Goal: Task Accomplishment & Management: Use online tool/utility

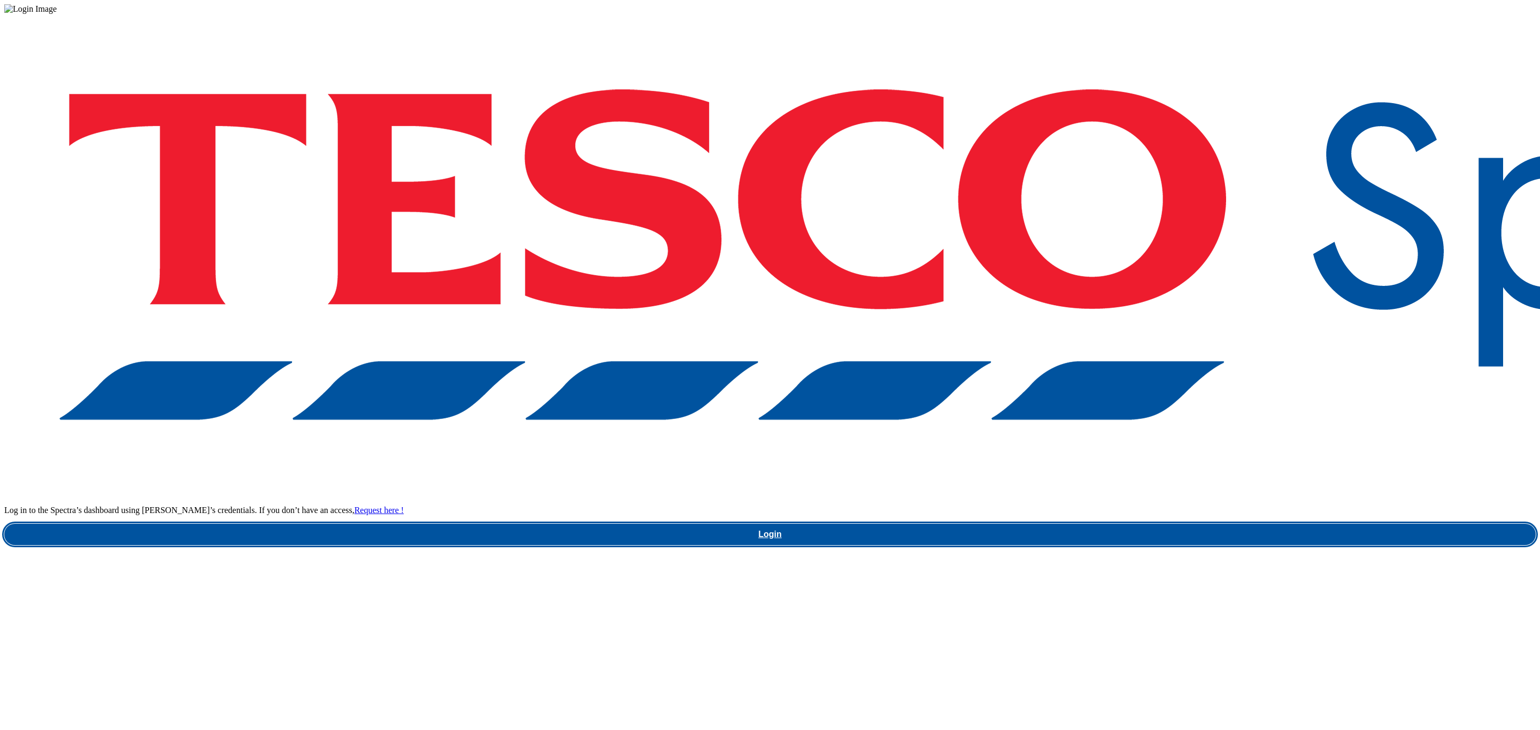
click at [1155, 524] on link "Login" at bounding box center [769, 534] width 1531 height 21
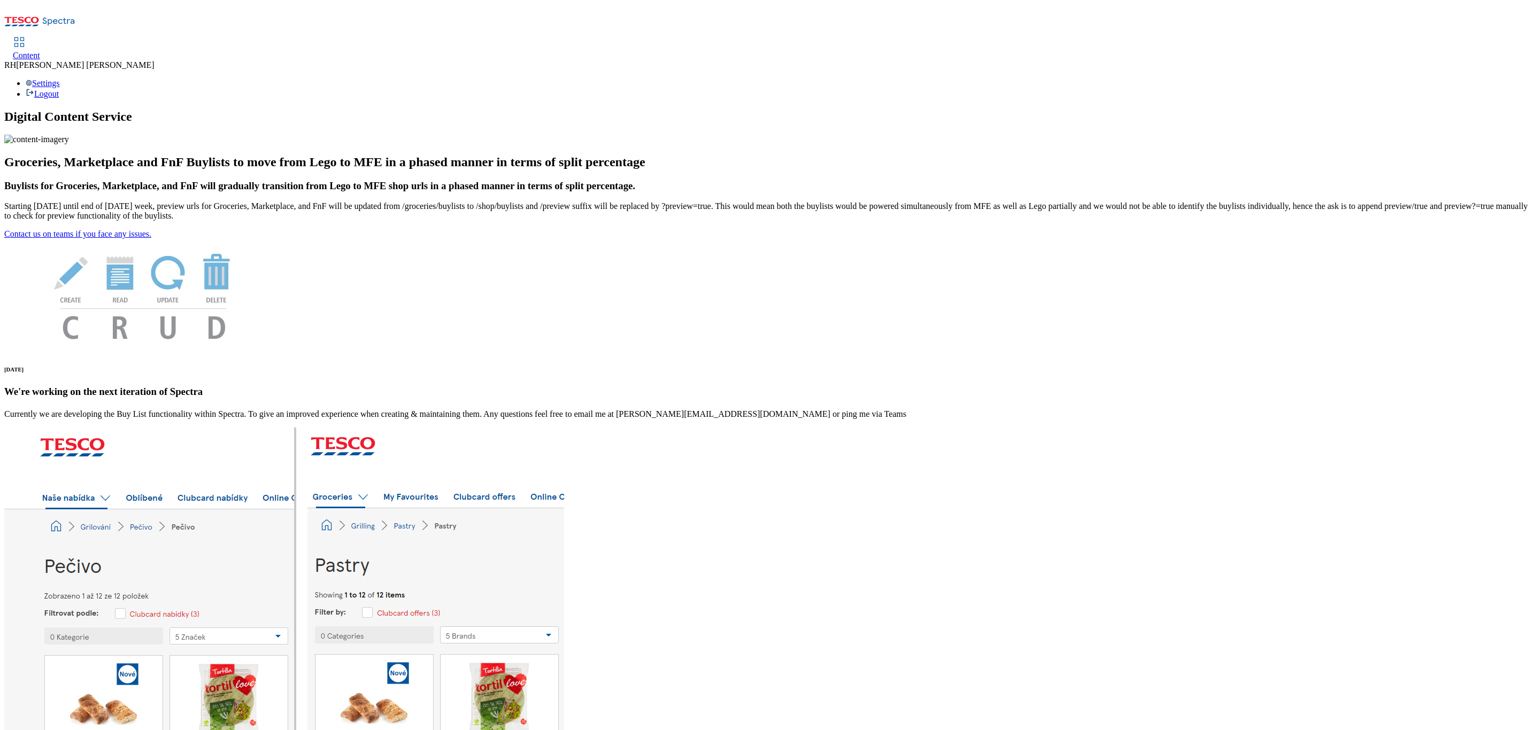
click at [40, 51] on span "Content" at bounding box center [26, 55] width 27 height 9
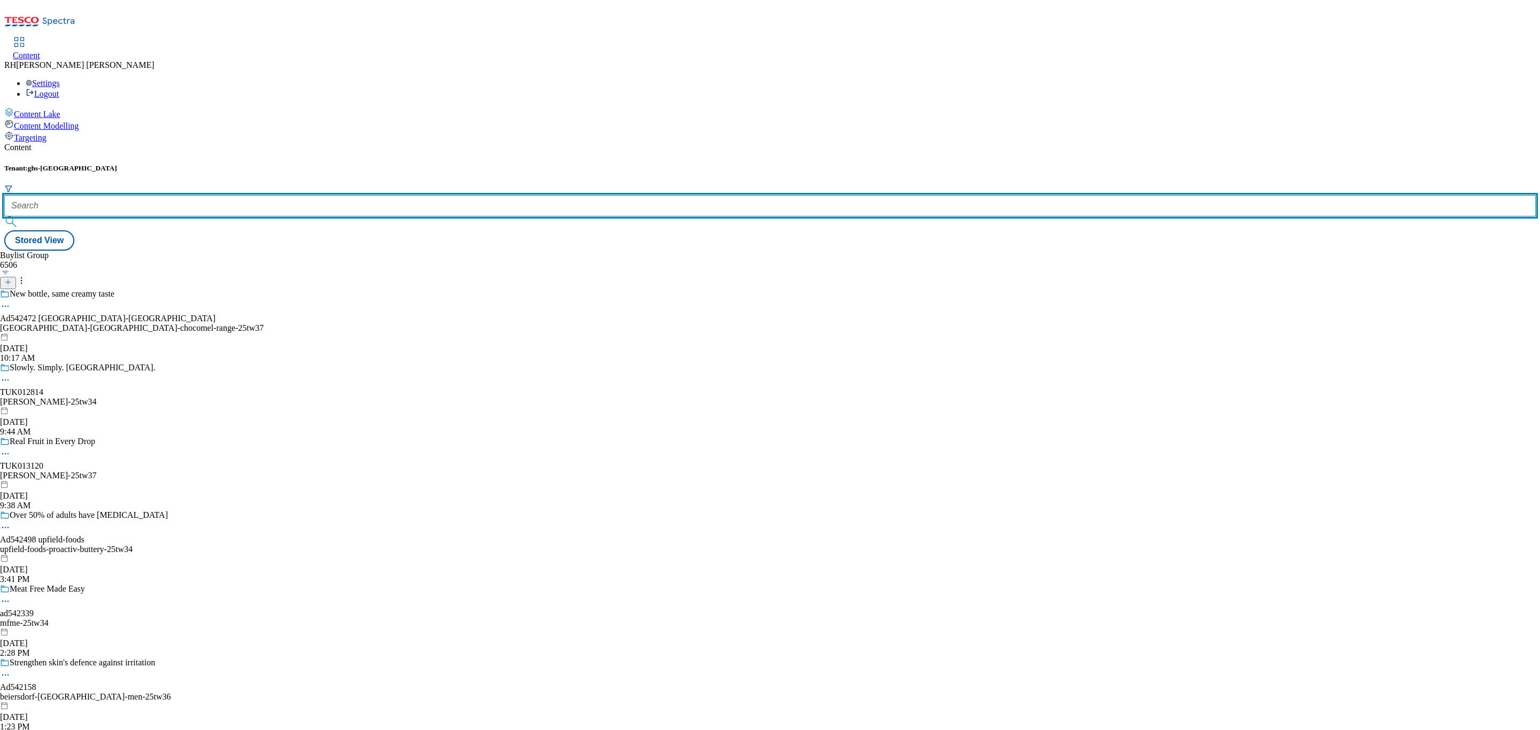
click at [231, 195] on input "text" at bounding box center [769, 205] width 1531 height 21
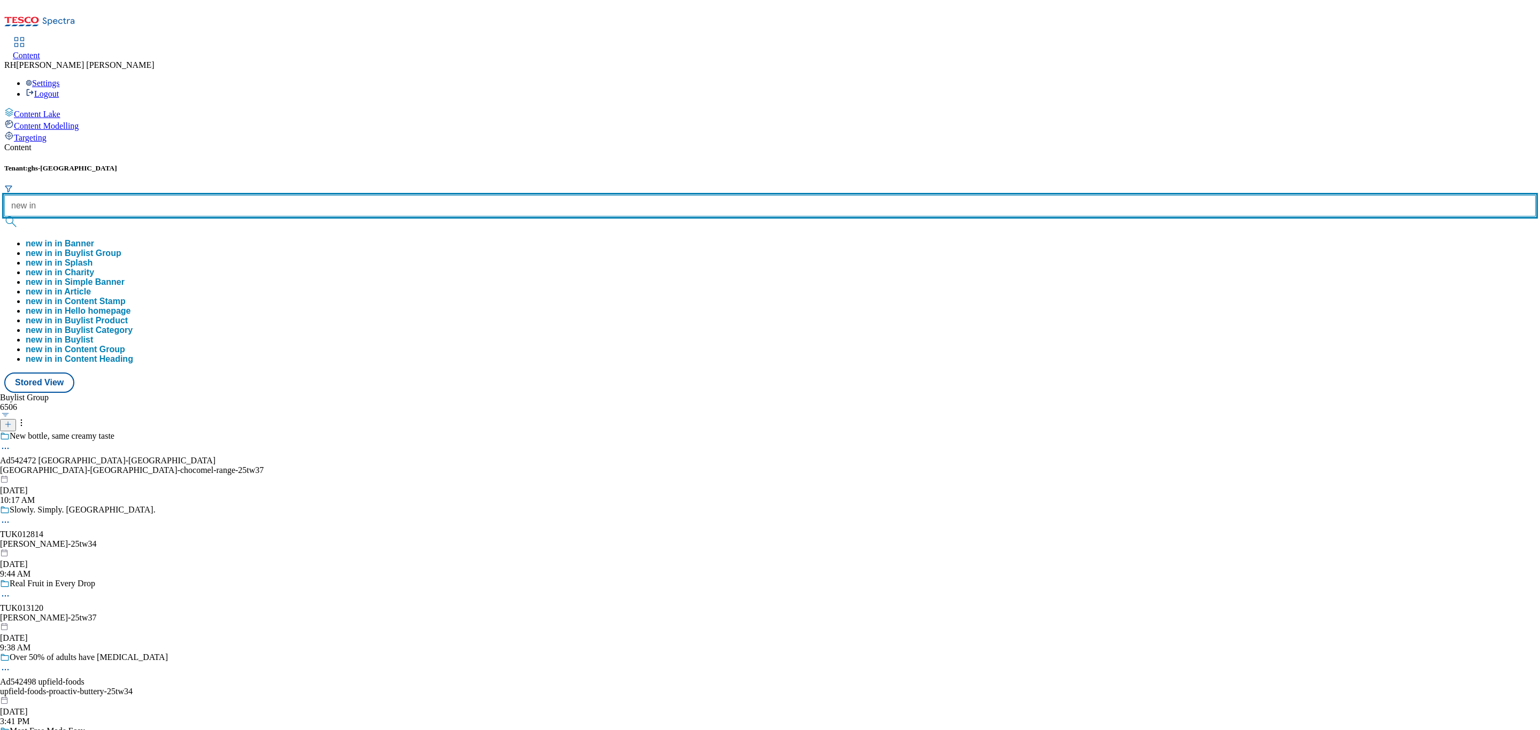
type input "new in"
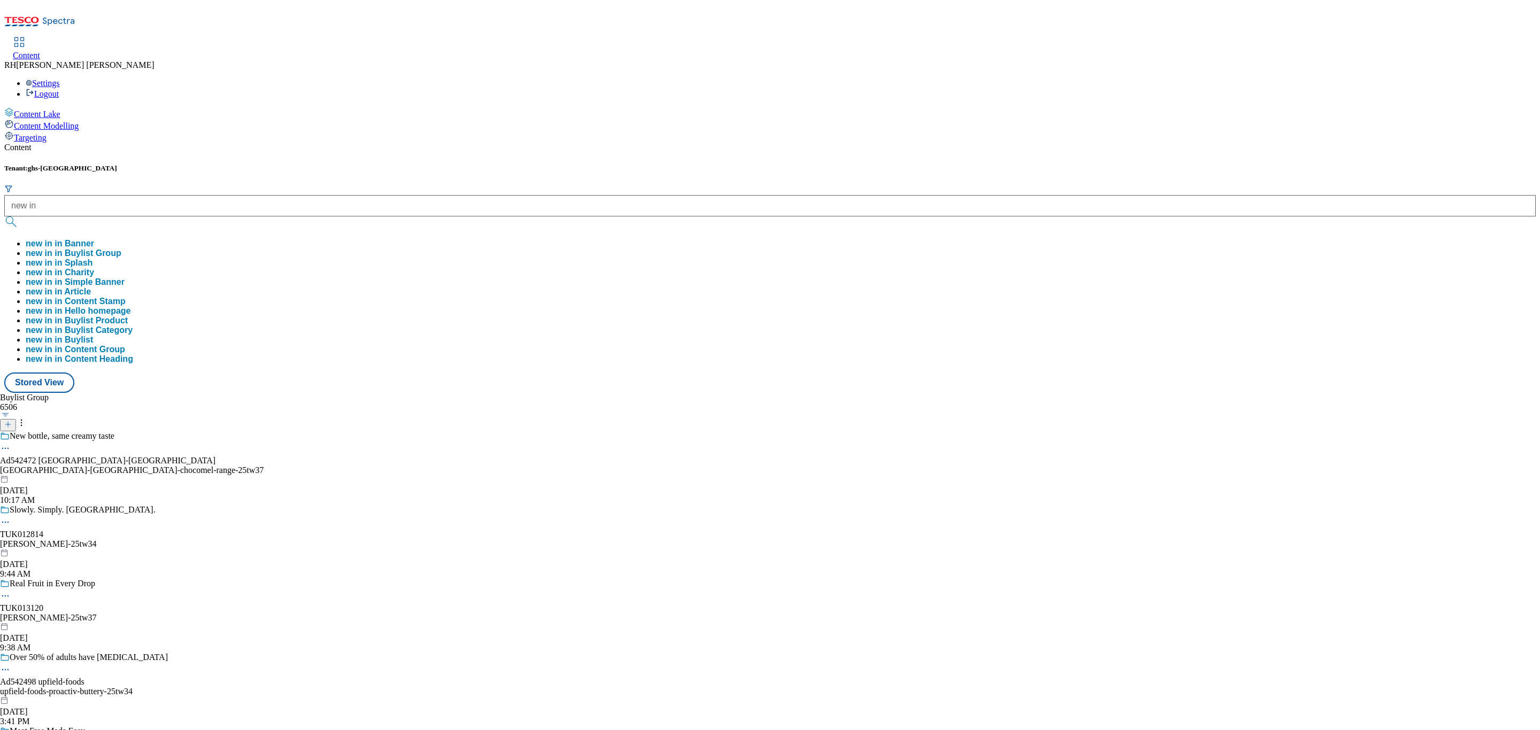
click at [121, 249] on button "new in in Buylist Group" at bounding box center [74, 254] width 96 height 10
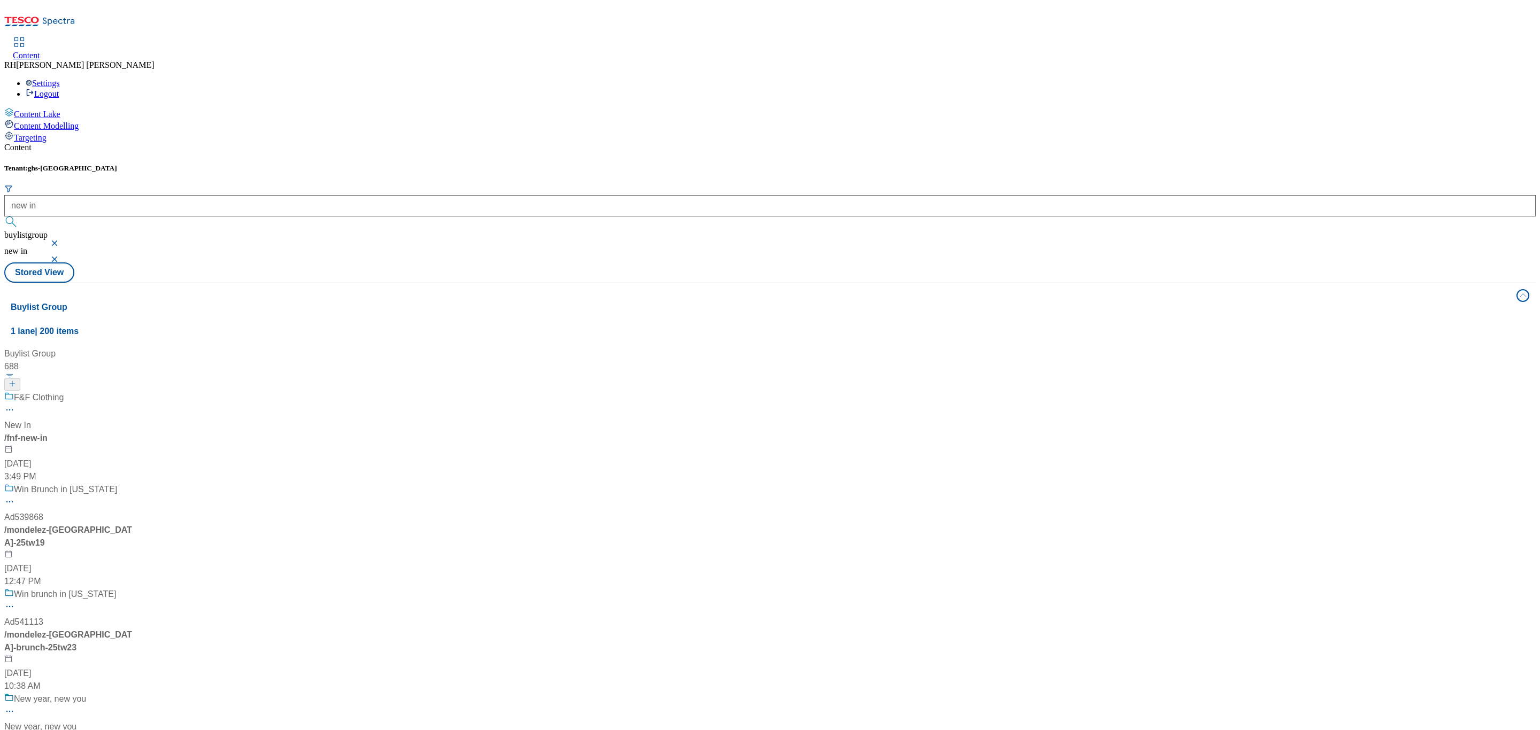
click at [143, 391] on div "F&F Clothing New In / fnf-new-in May 1, 2025 3:49 PM" at bounding box center [73, 437] width 138 height 92
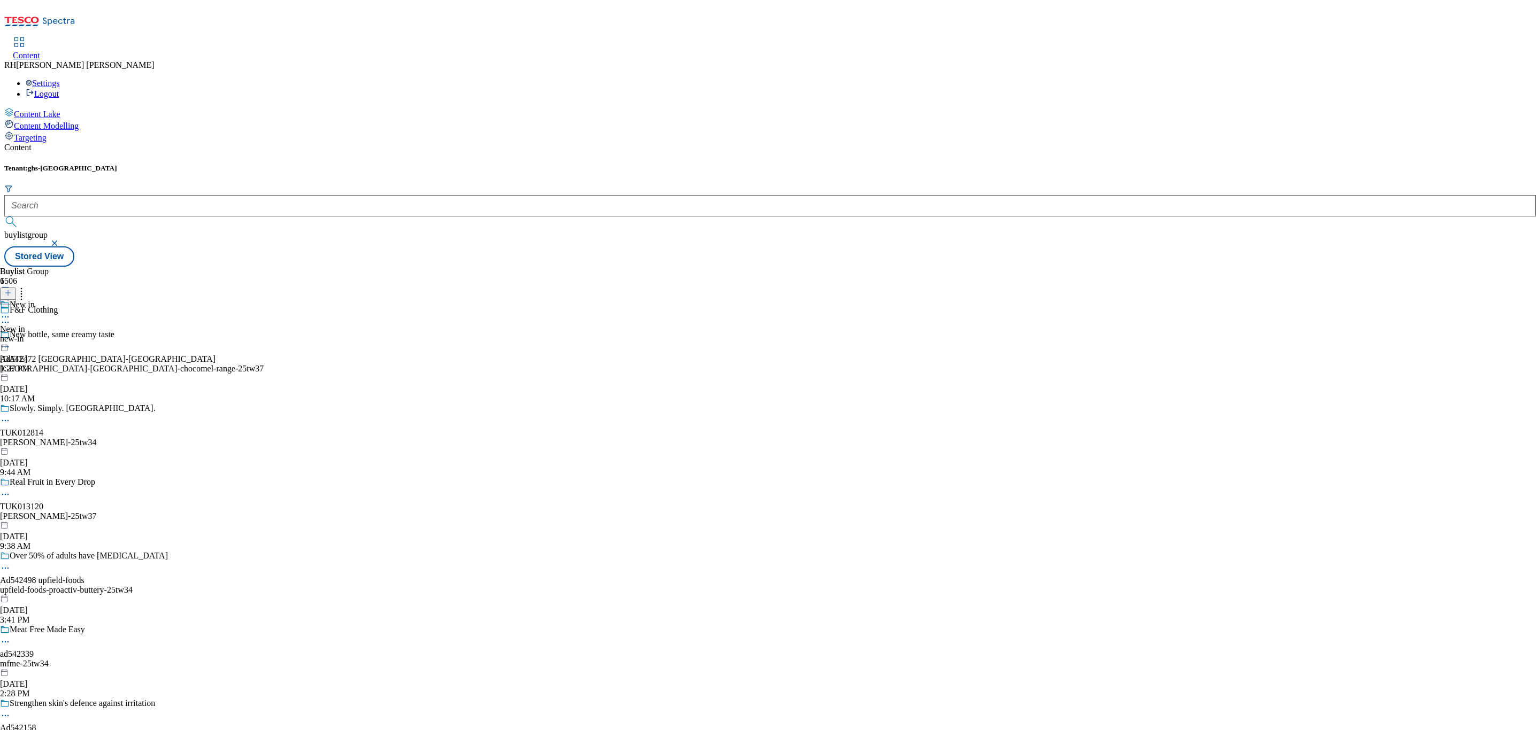
click at [25, 324] on div "New in" at bounding box center [12, 329] width 25 height 10
click at [65, 300] on div "Women Women women Oct 3, 2025 1:27 PM" at bounding box center [32, 337] width 65 height 74
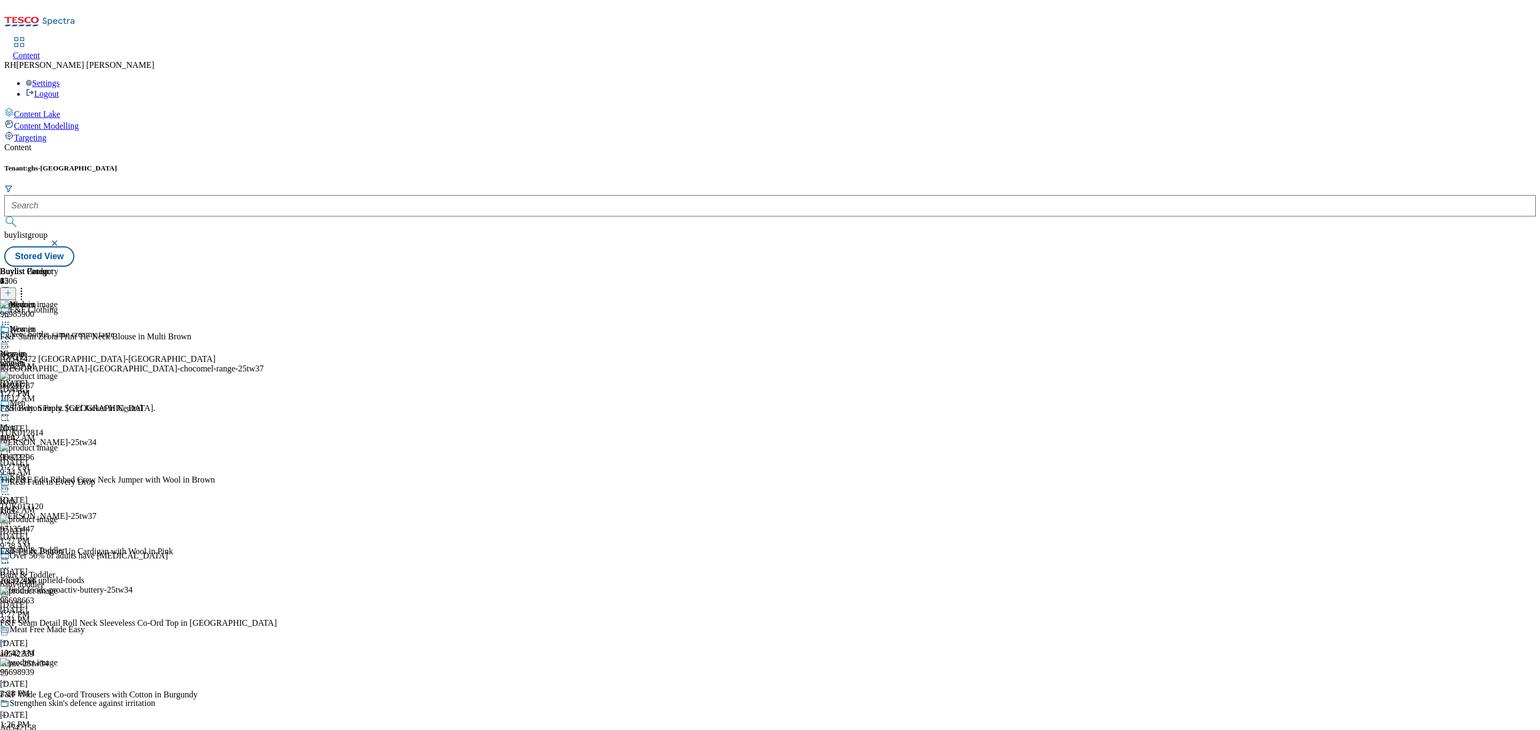
click at [11, 293] on line at bounding box center [7, 293] width 5 height 0
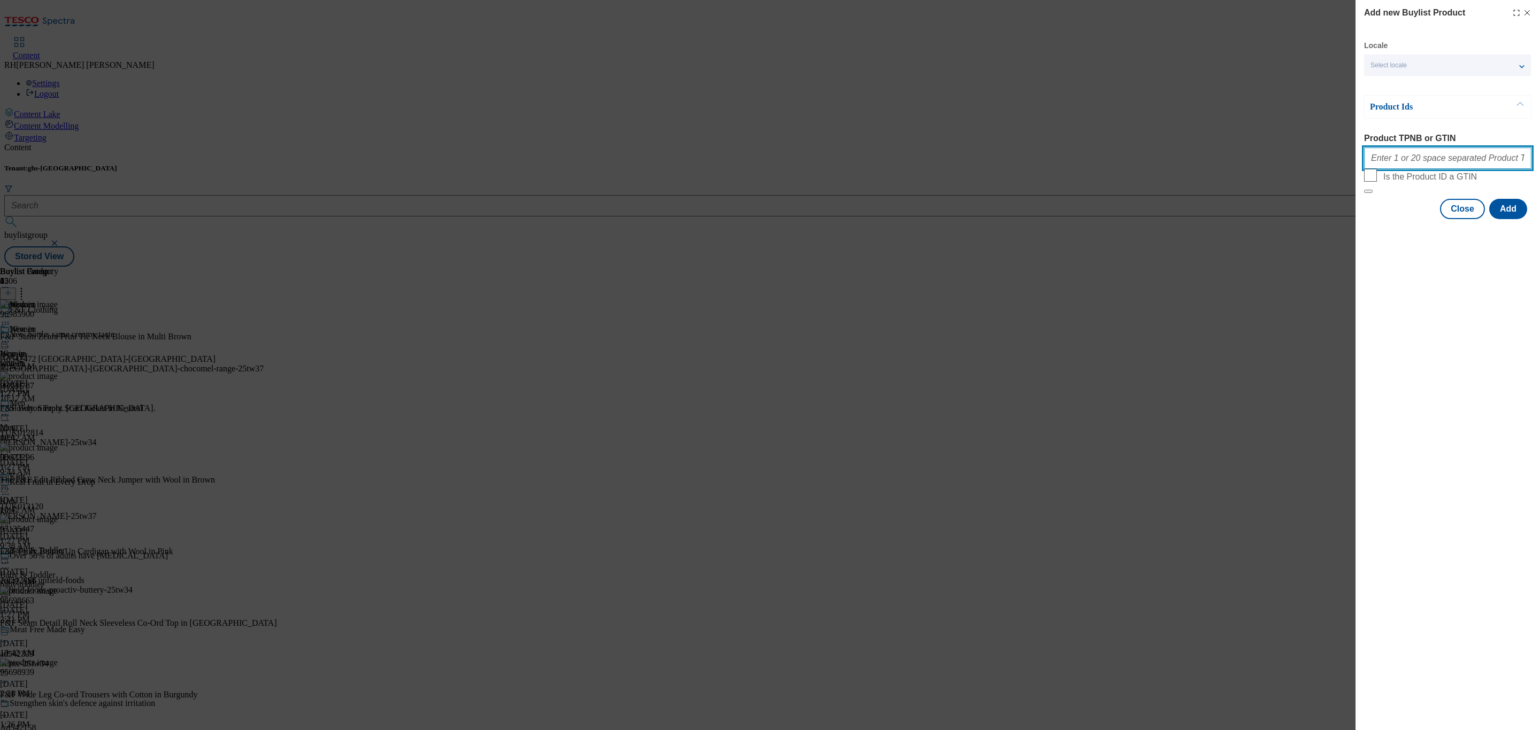
click at [1402, 158] on input "Product TPNB or GTIN" at bounding box center [1447, 158] width 167 height 21
paste input "96751358"
type input "96751358"
click at [1503, 219] on button "Add" at bounding box center [1508, 209] width 38 height 20
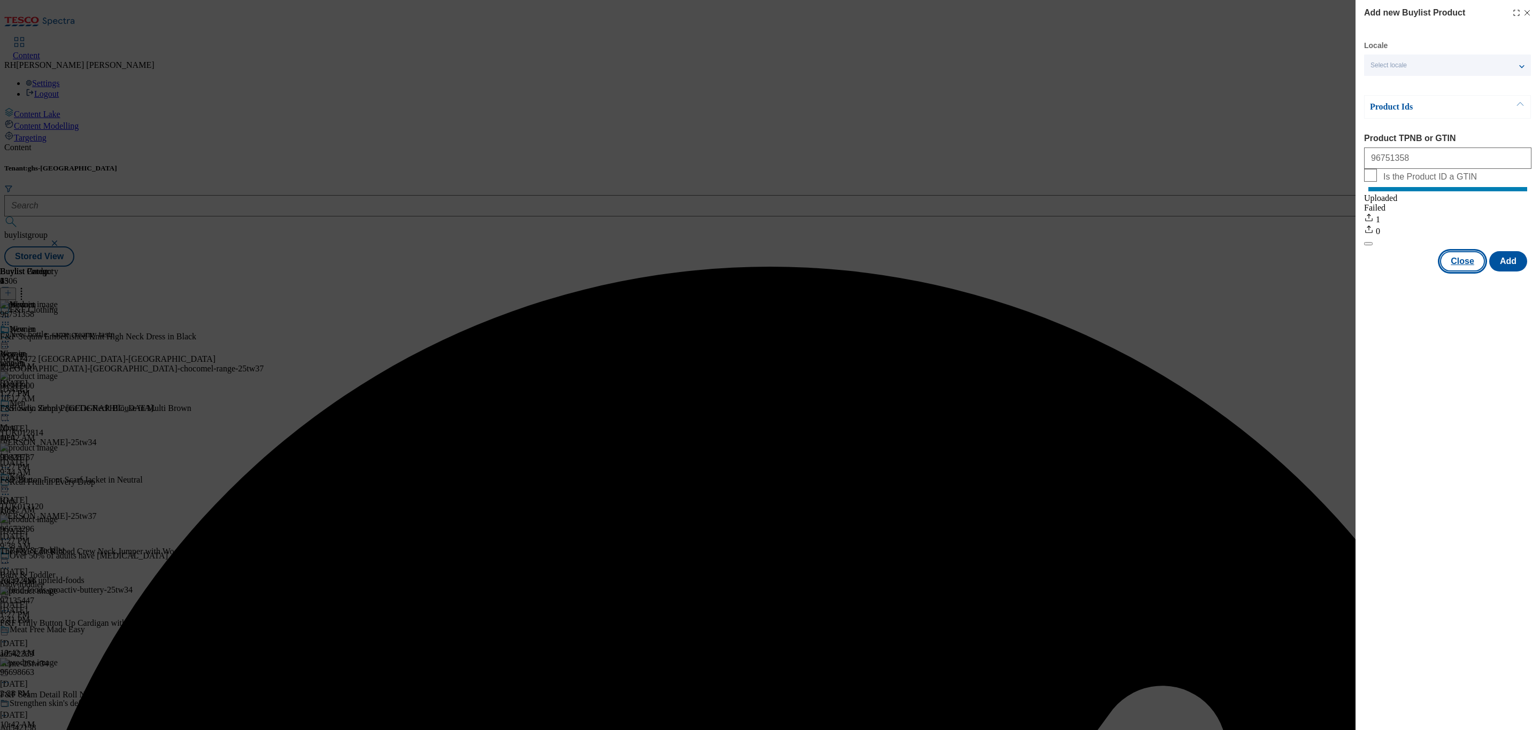
click at [1471, 272] on button "Close" at bounding box center [1462, 261] width 45 height 20
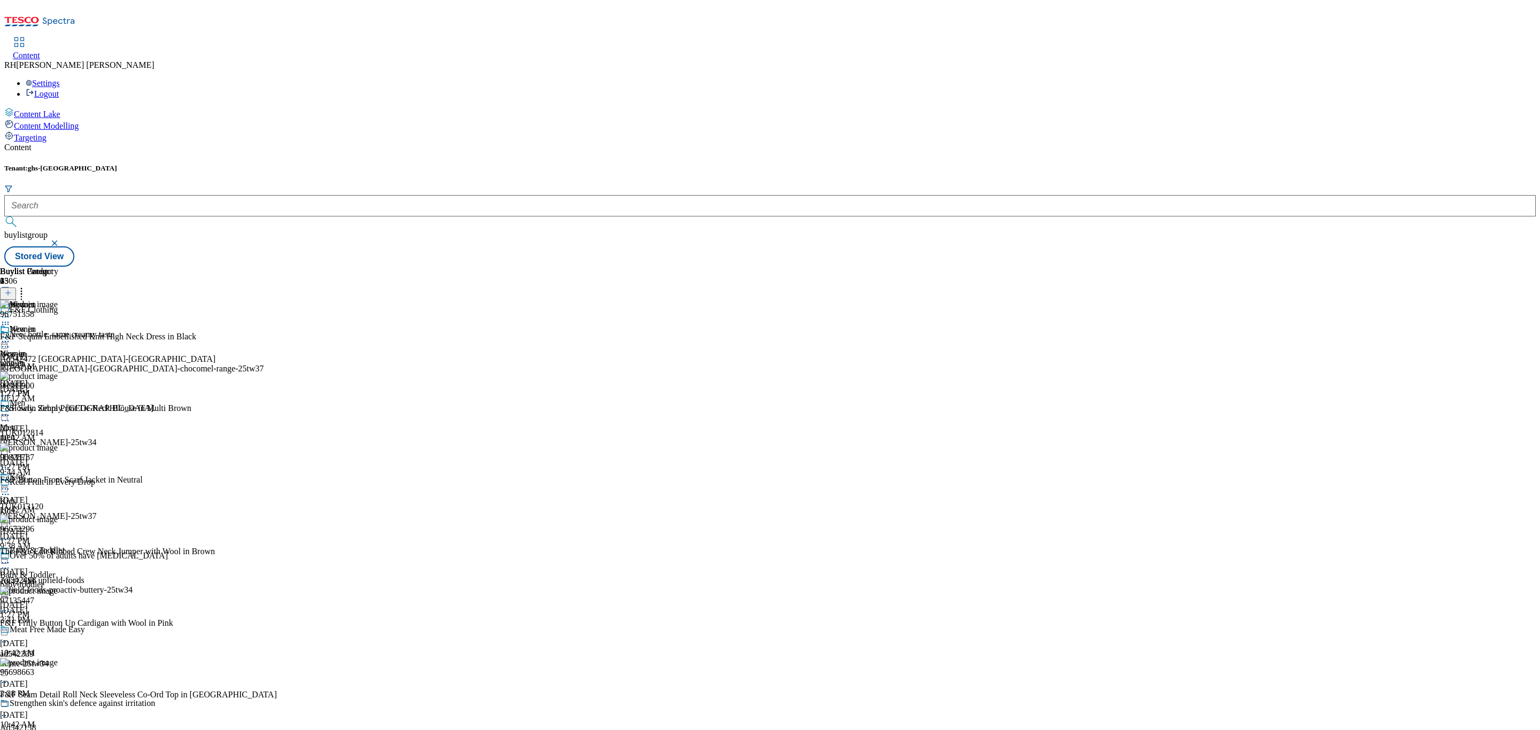
click at [11, 336] on icon at bounding box center [5, 341] width 11 height 11
click at [45, 360] on span "Edit" at bounding box center [39, 364] width 12 height 8
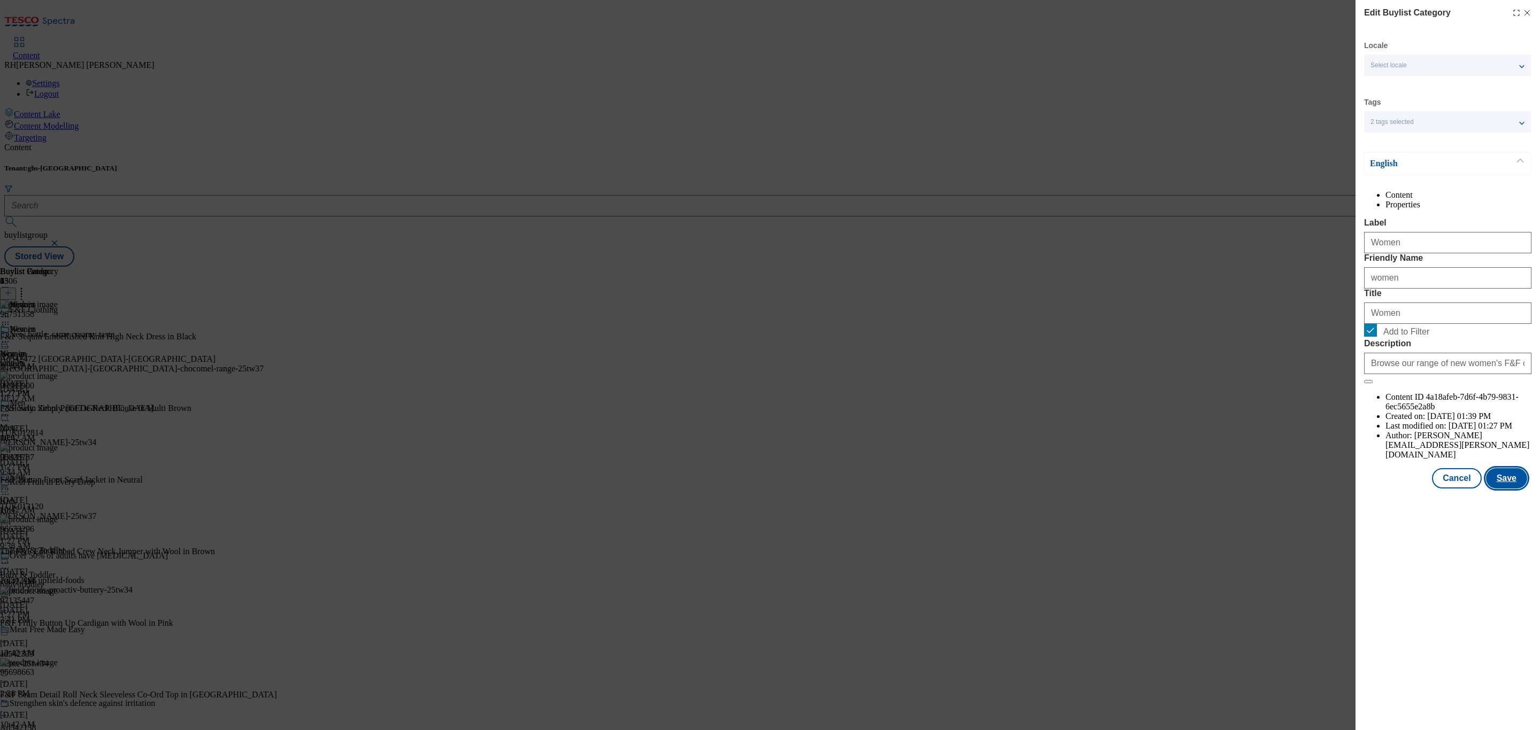
click at [1519, 489] on button "Save" at bounding box center [1506, 478] width 41 height 20
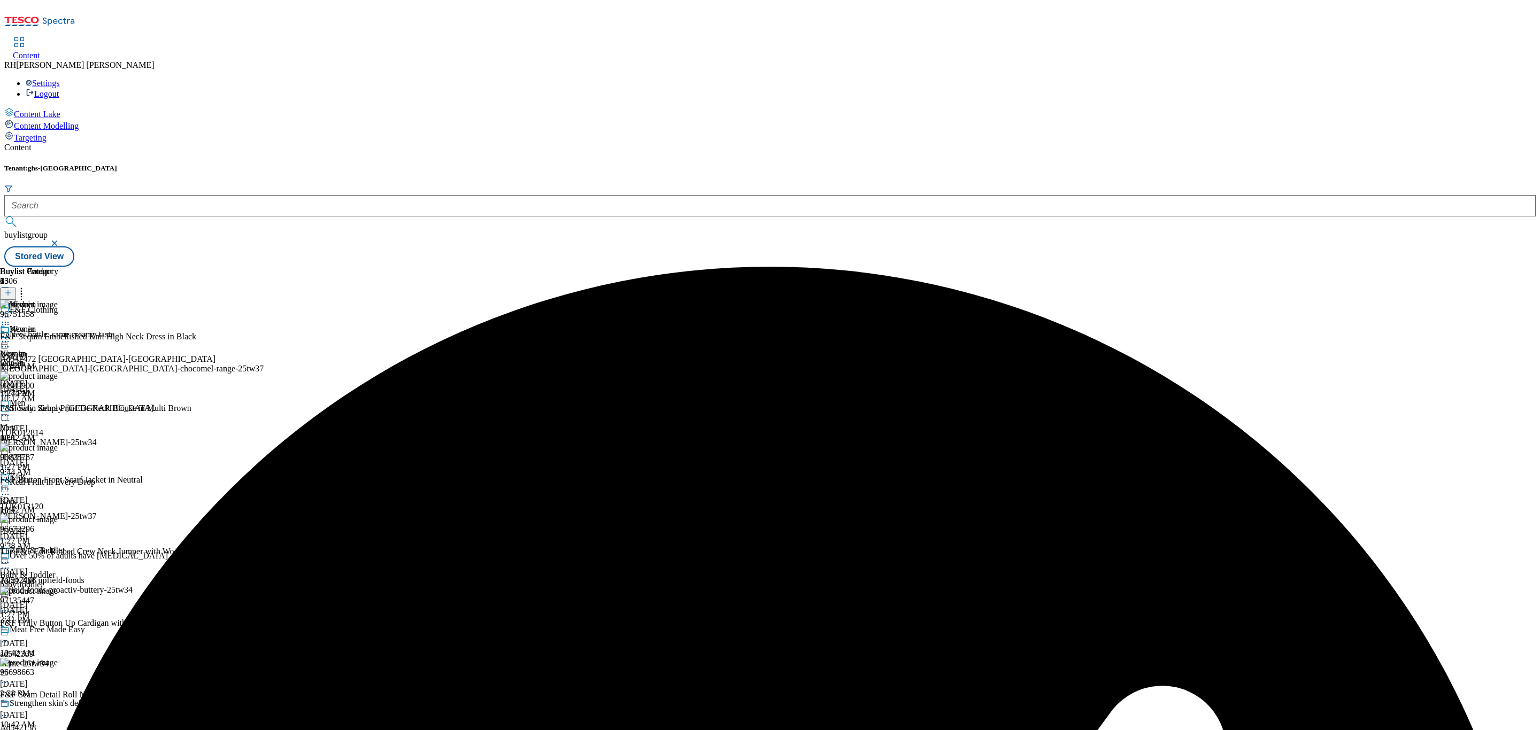
click at [11, 336] on icon at bounding box center [5, 341] width 11 height 11
click at [58, 410] on span "Preview" at bounding box center [45, 414] width 25 height 8
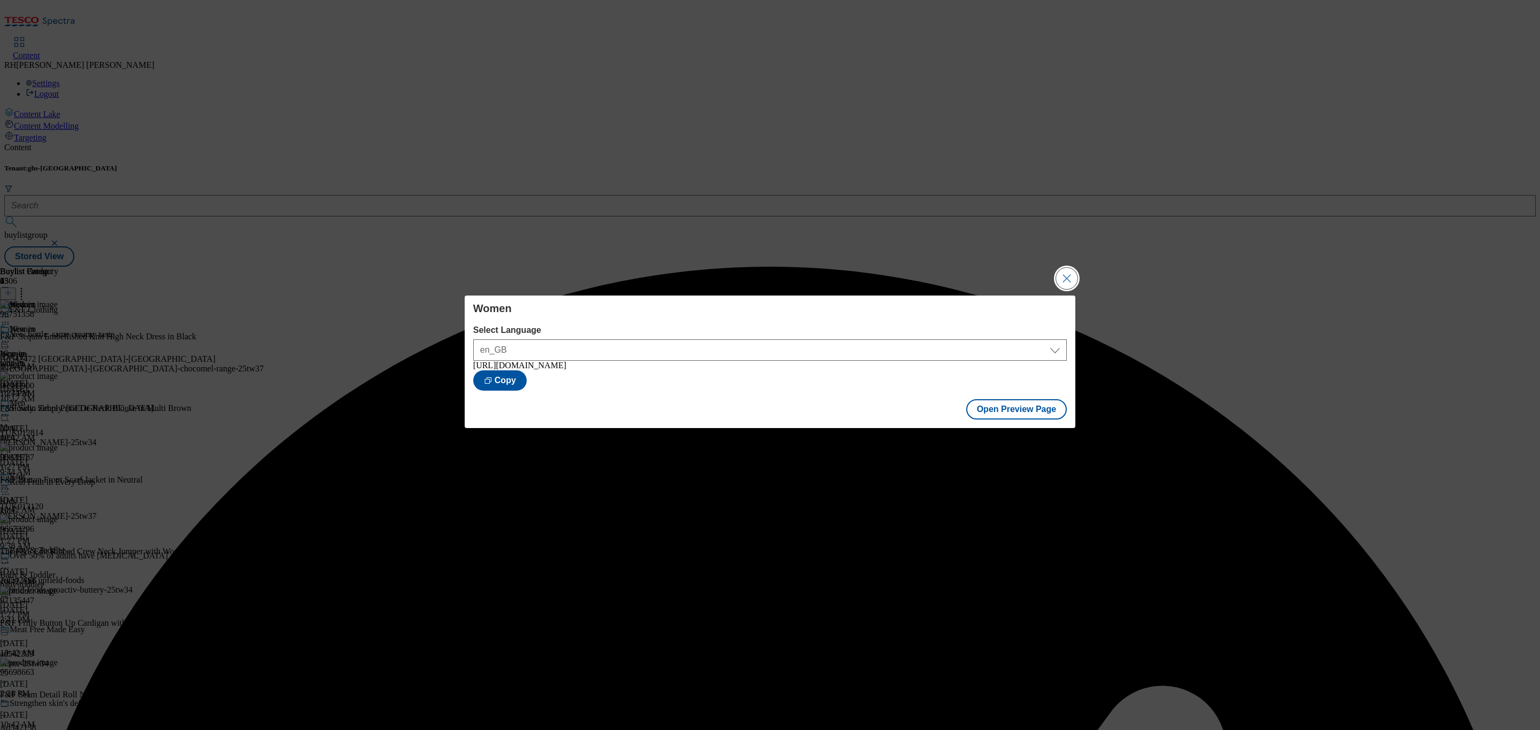
click at [1062, 279] on button "Close Modal" at bounding box center [1066, 278] width 21 height 21
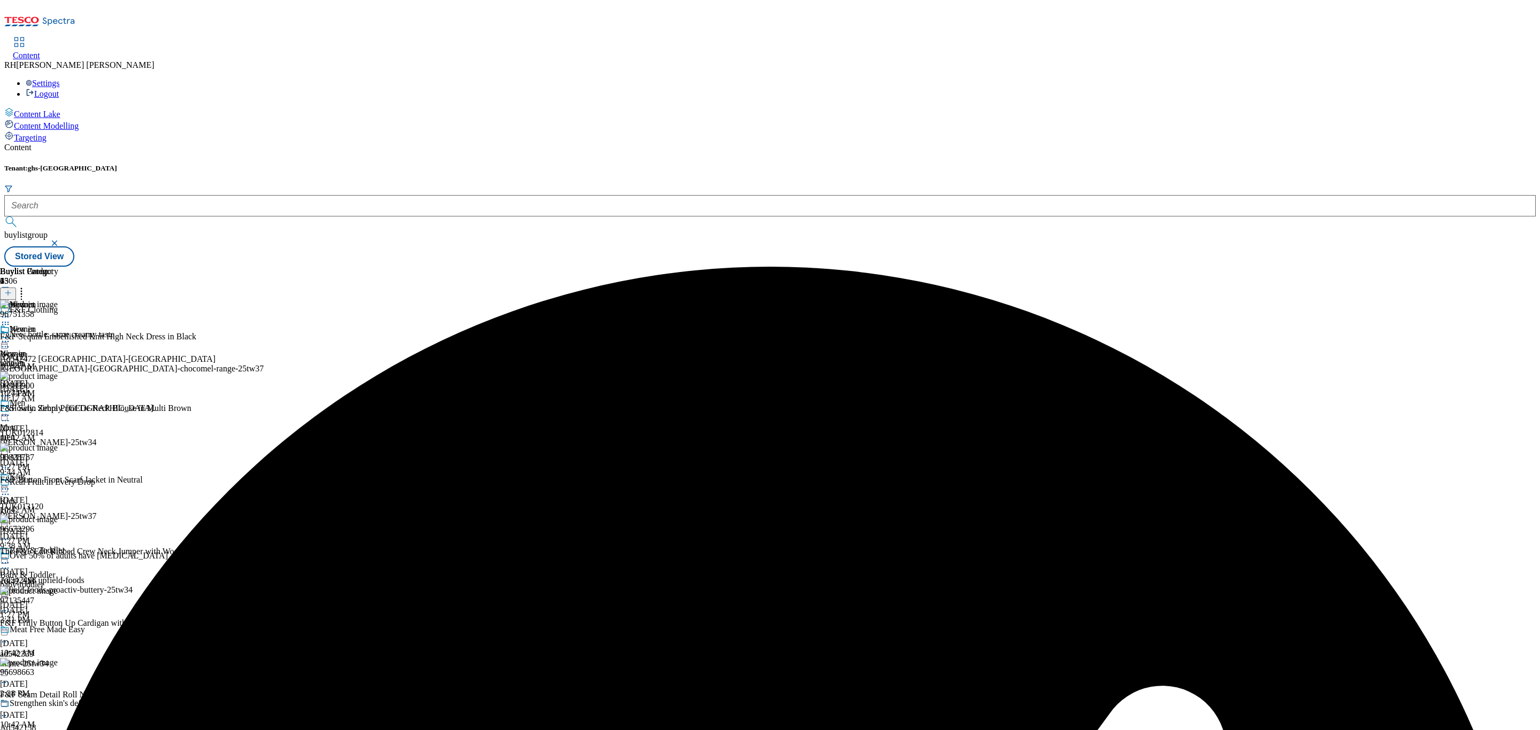
click at [11, 336] on icon at bounding box center [5, 341] width 11 height 11
click at [57, 446] on span "Publish" at bounding box center [45, 450] width 24 height 8
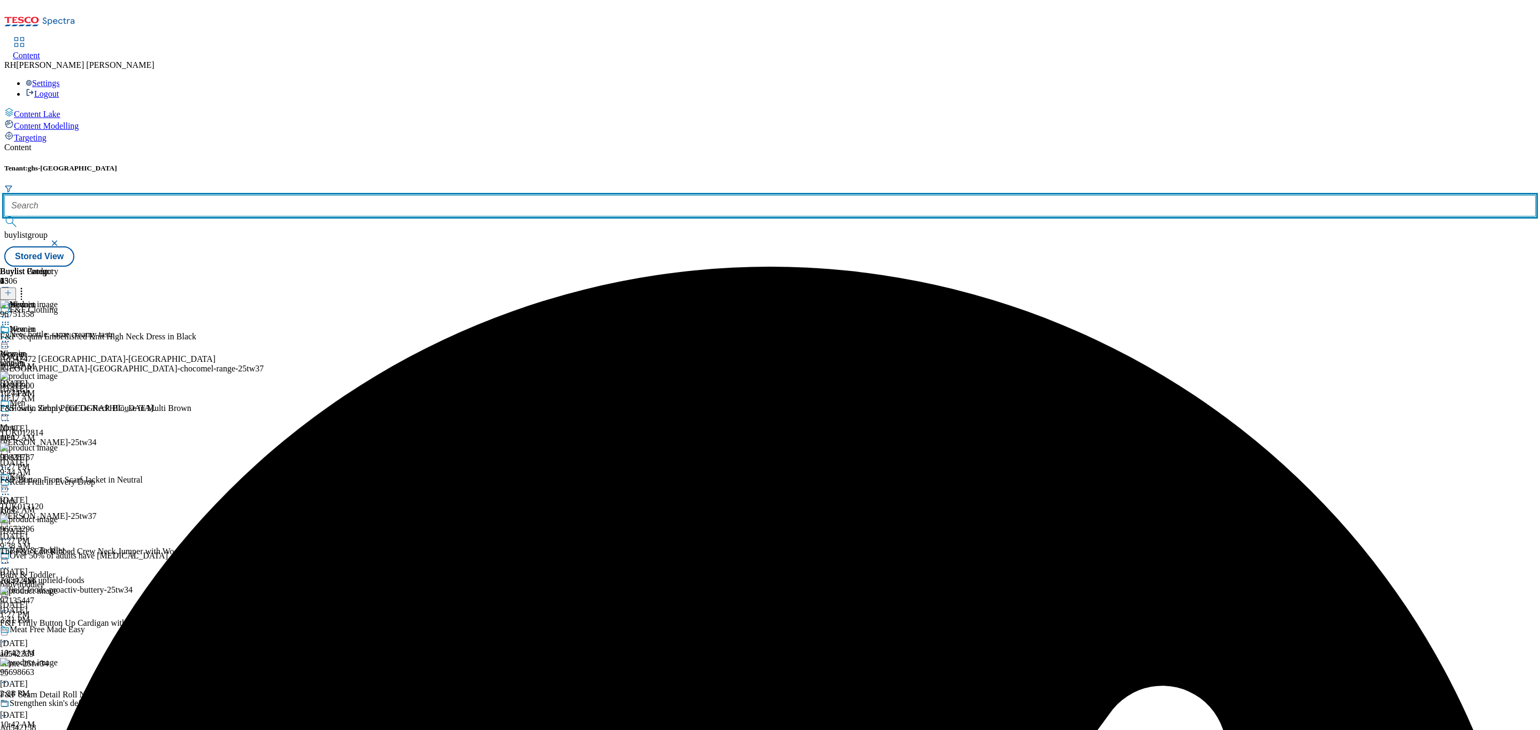
click at [233, 195] on input "text" at bounding box center [769, 205] width 1531 height 21
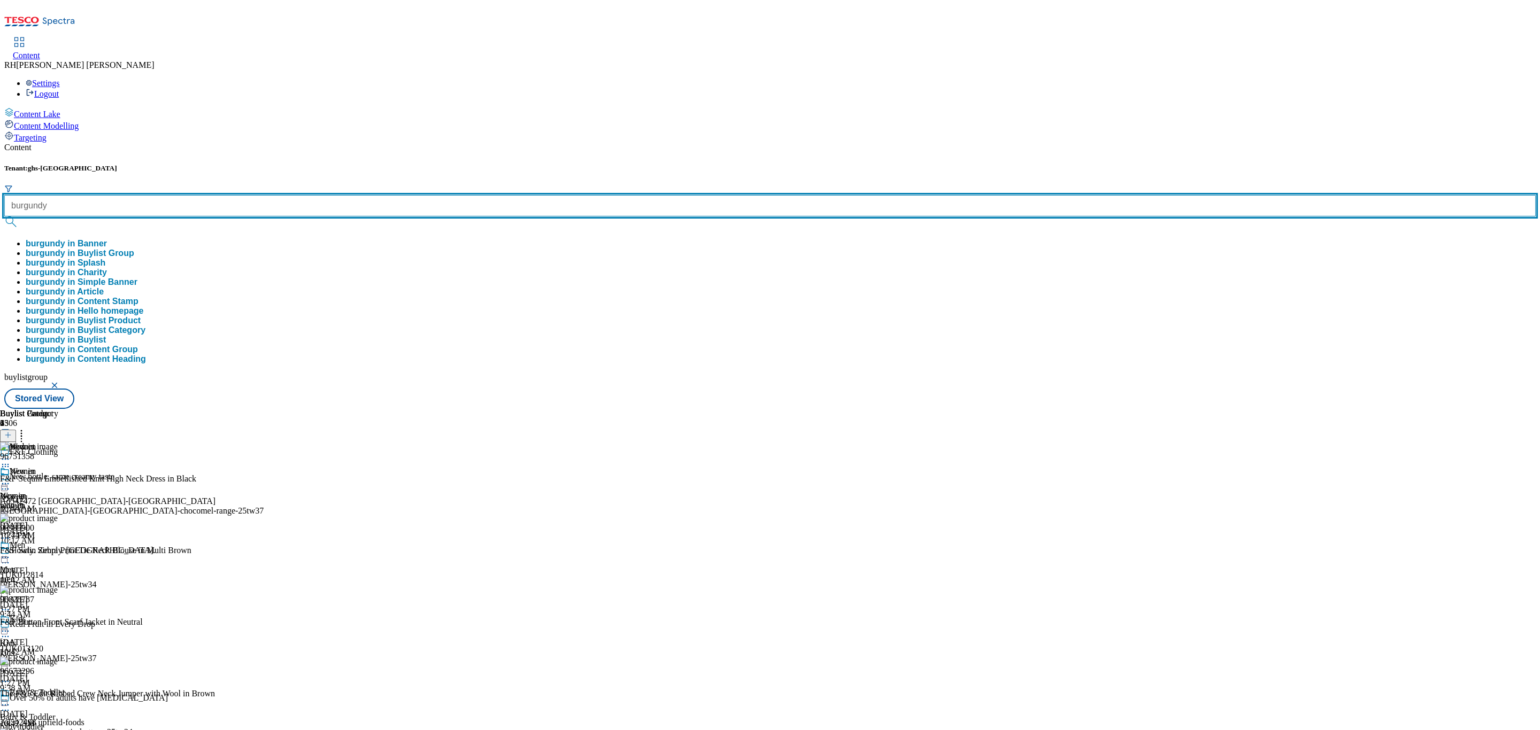
type input "burgundy"
click at [4, 217] on button "submit" at bounding box center [11, 222] width 15 height 11
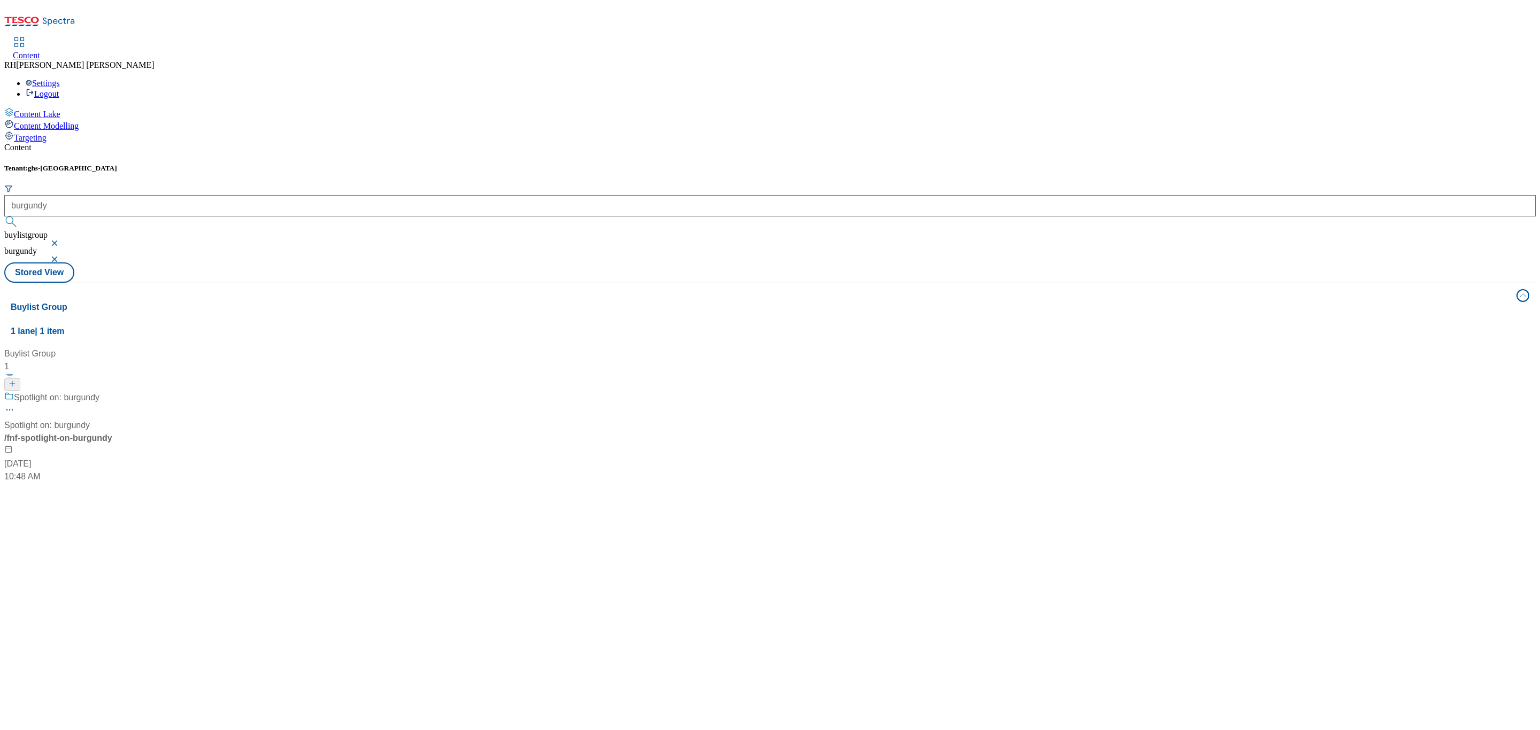
click at [138, 391] on div "Spotlight on: burgundy Spotlight on: burgundy / fnf-spotlight-on-burgundy Oct 6…" at bounding box center [71, 437] width 134 height 92
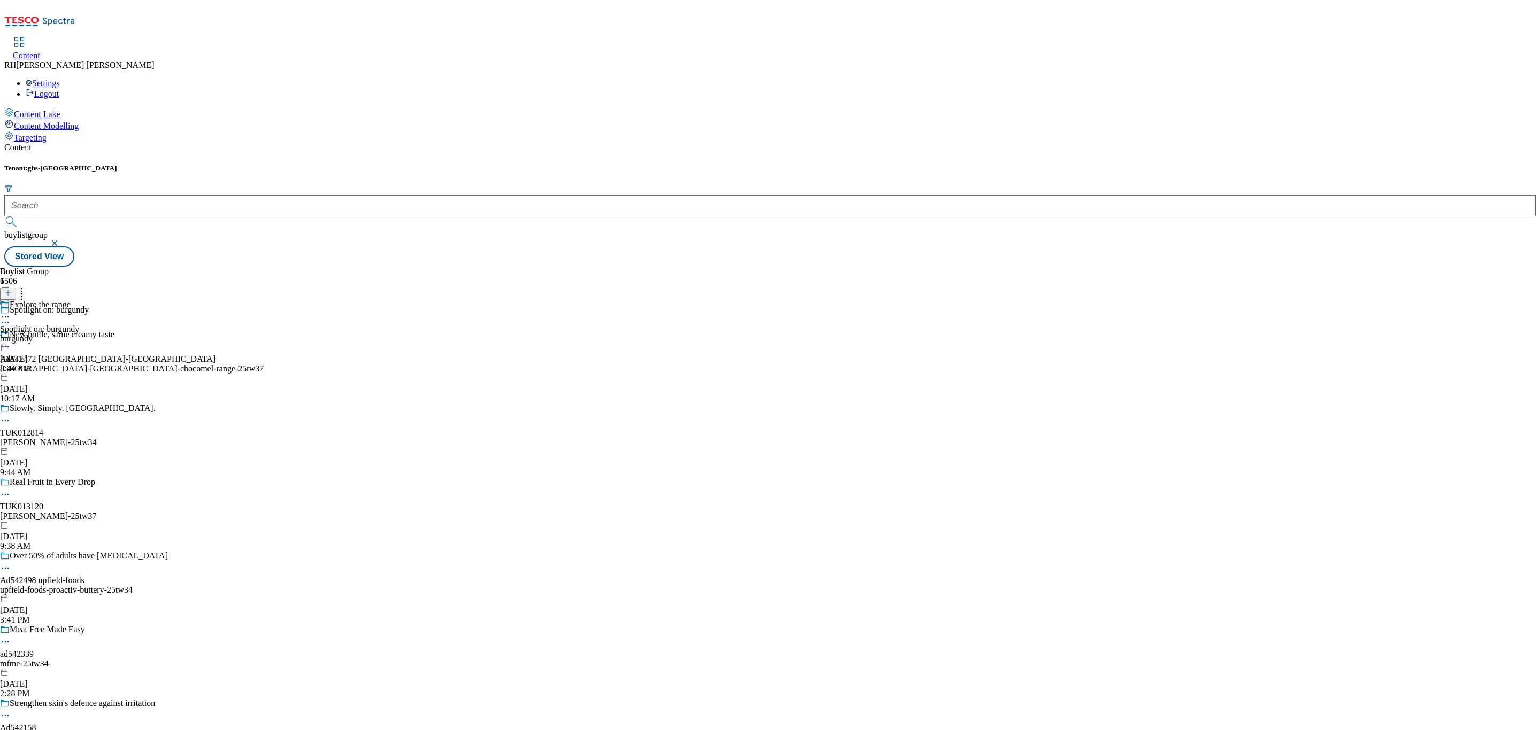
click at [79, 334] on div "burgundy" at bounding box center [39, 339] width 79 height 10
click at [58, 334] on div "all-products" at bounding box center [29, 339] width 58 height 10
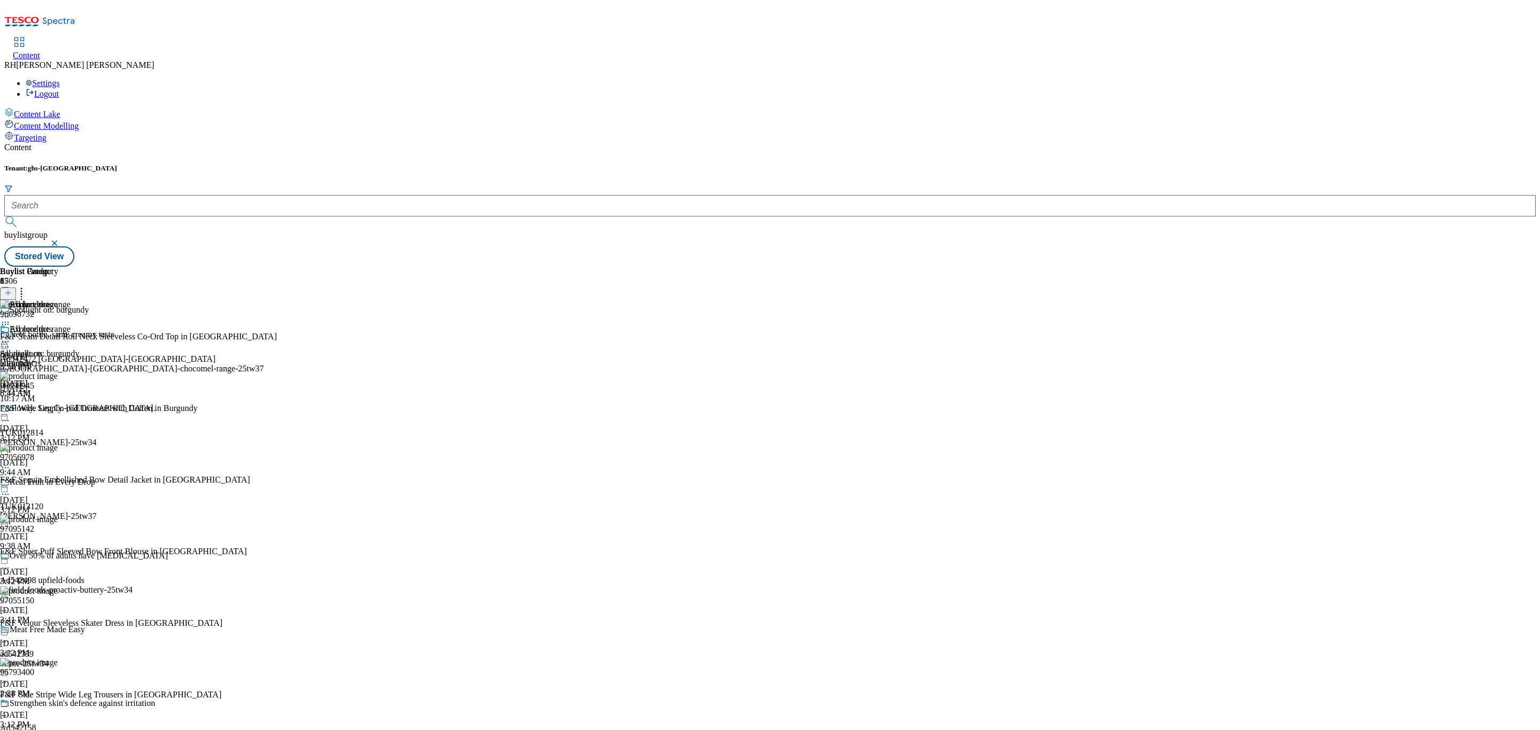
click at [12, 289] on icon at bounding box center [7, 292] width 7 height 7
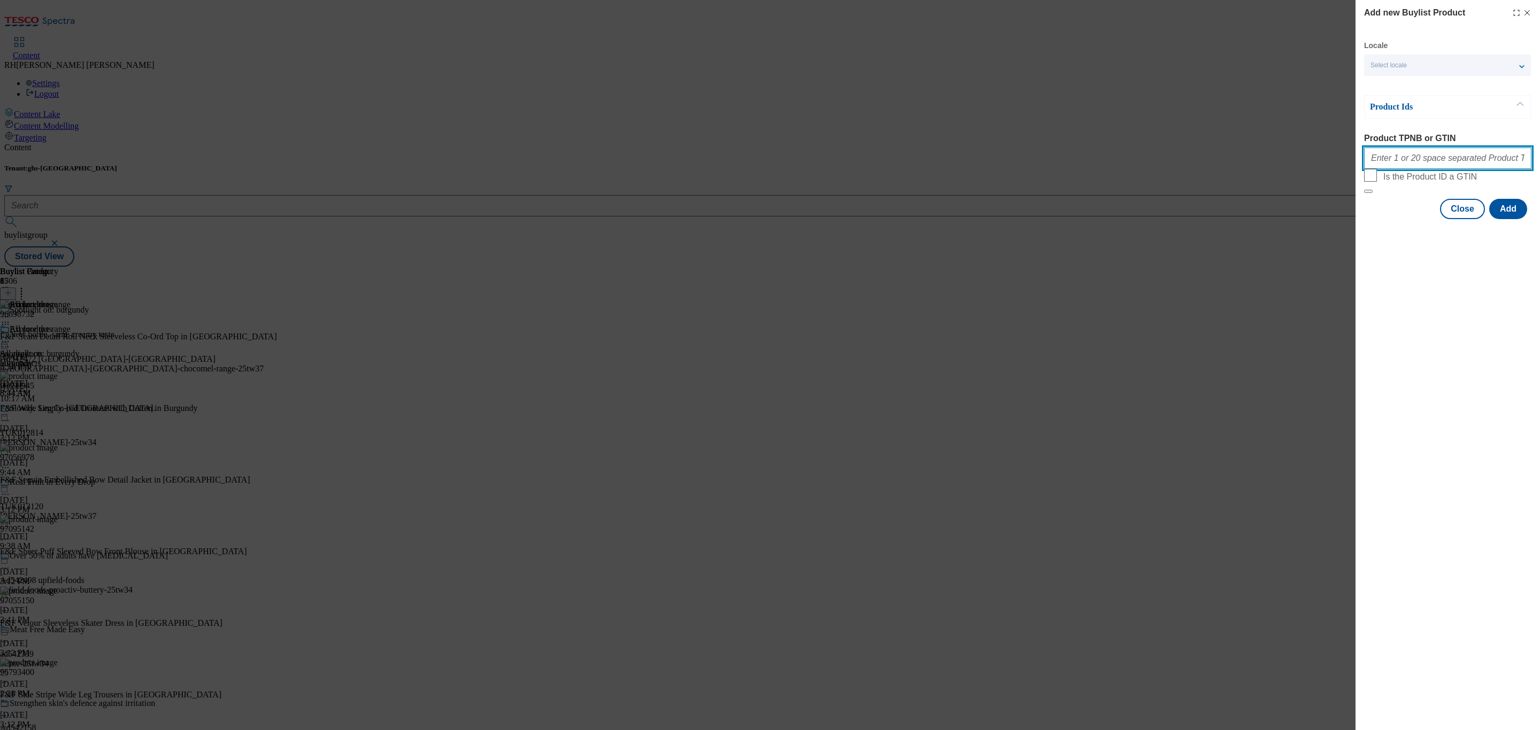
click at [1411, 156] on input "Product TPNB or GTIN" at bounding box center [1447, 158] width 167 height 21
paste input "96698732"
type input "96698732"
click at [1514, 219] on button "Add" at bounding box center [1508, 209] width 38 height 20
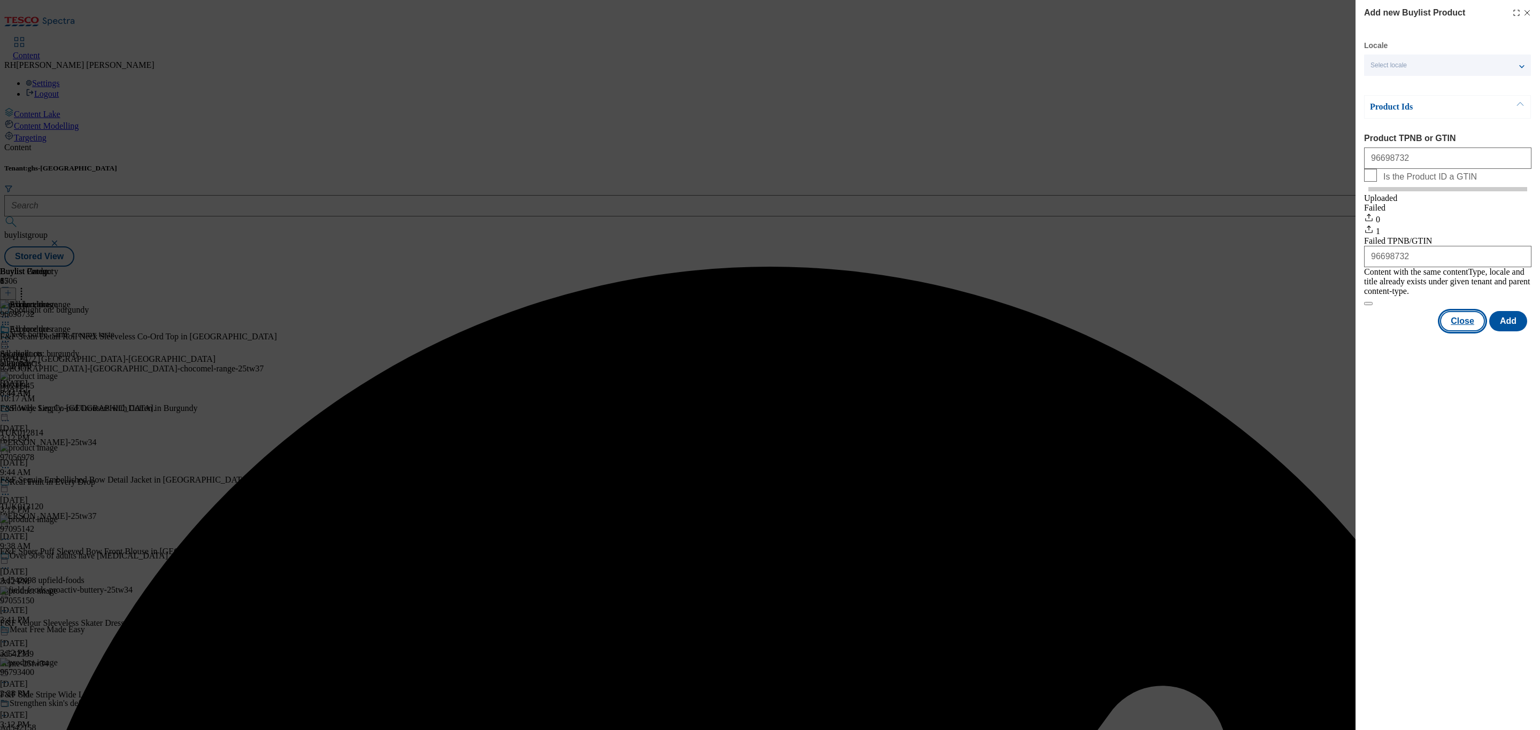
click at [1452, 322] on button "Close" at bounding box center [1462, 321] width 45 height 20
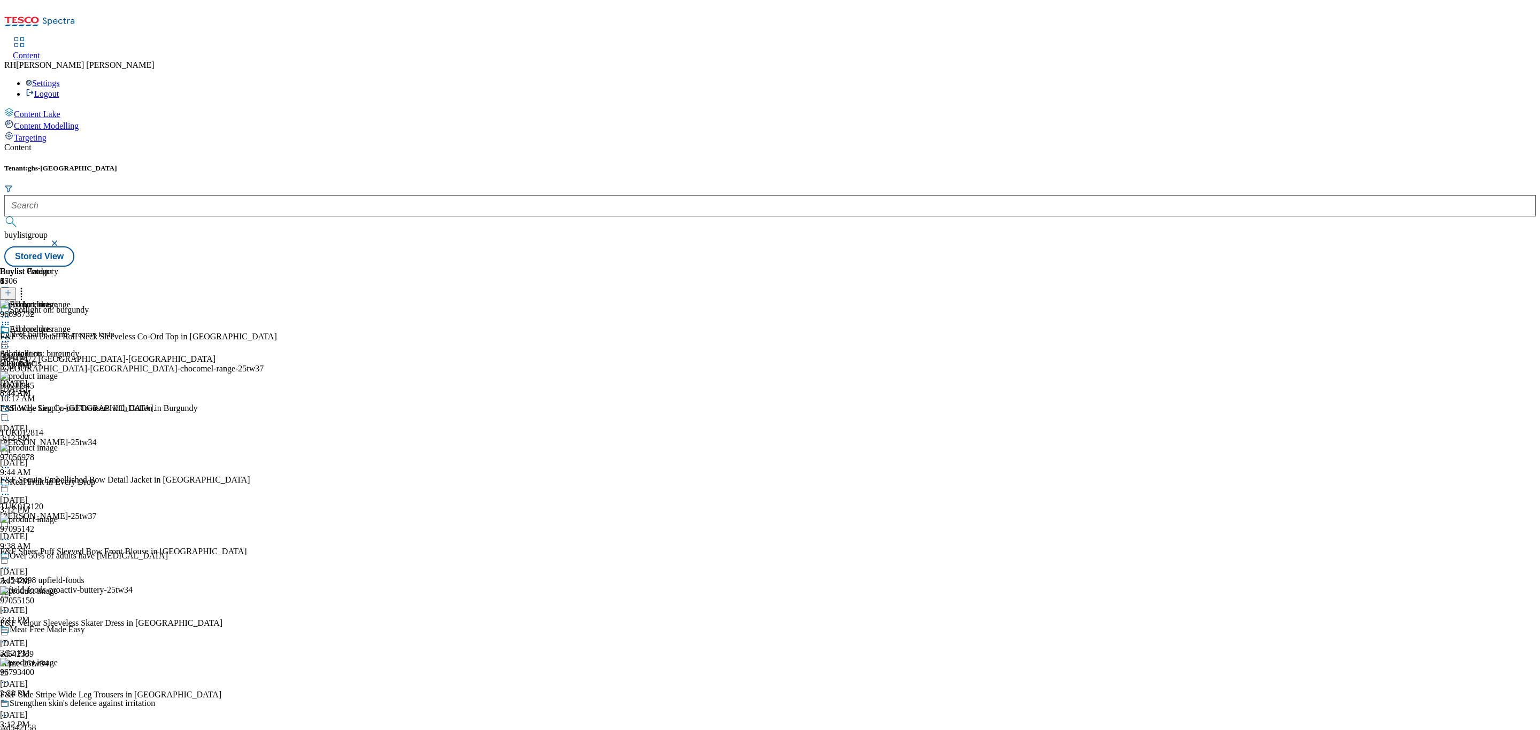
drag, startPoint x: 692, startPoint y: 178, endPoint x: 686, endPoint y: 180, distance: 5.6
click at [11, 336] on icon at bounding box center [5, 341] width 11 height 11
click at [45, 360] on span "Edit" at bounding box center [39, 364] width 12 height 8
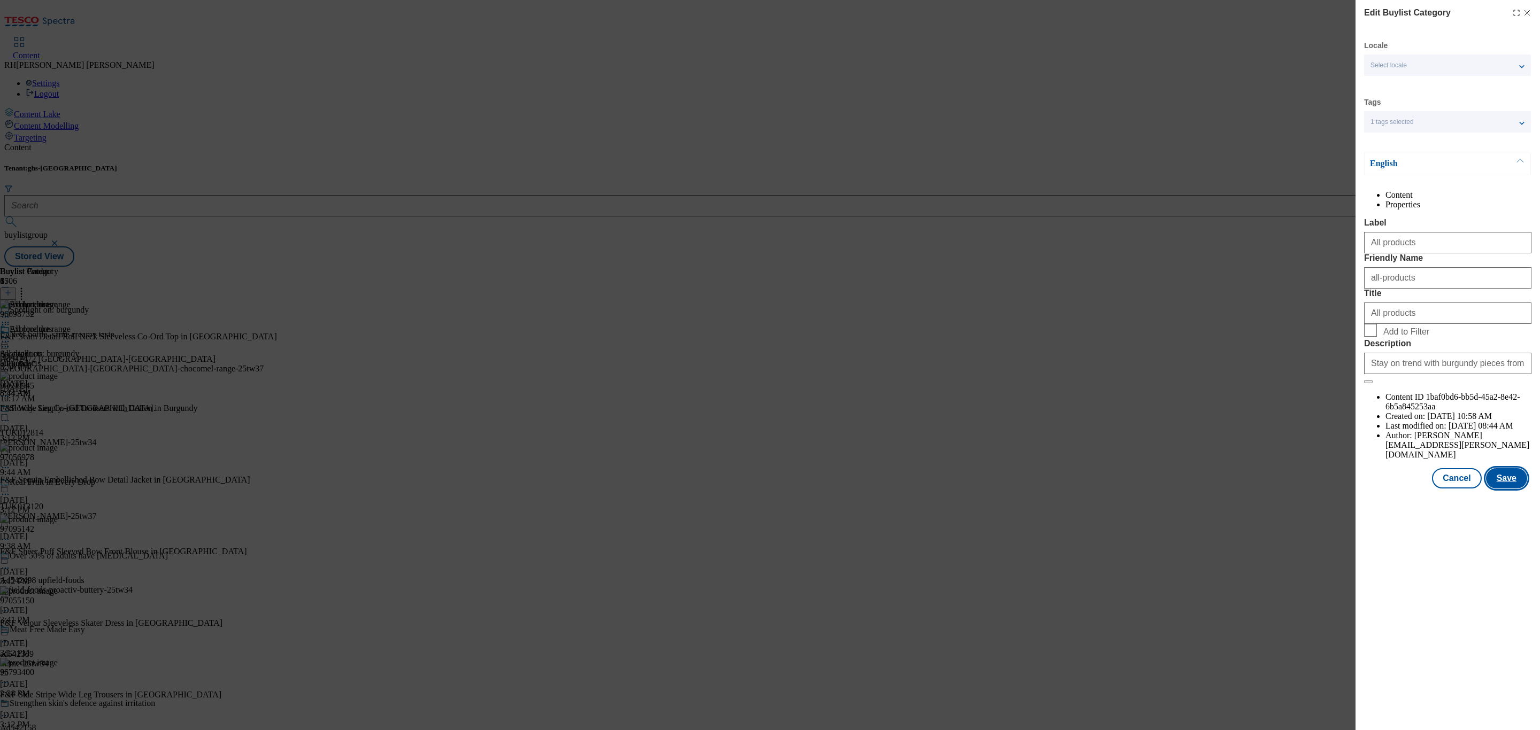
click at [1500, 489] on button "Save" at bounding box center [1506, 478] width 41 height 20
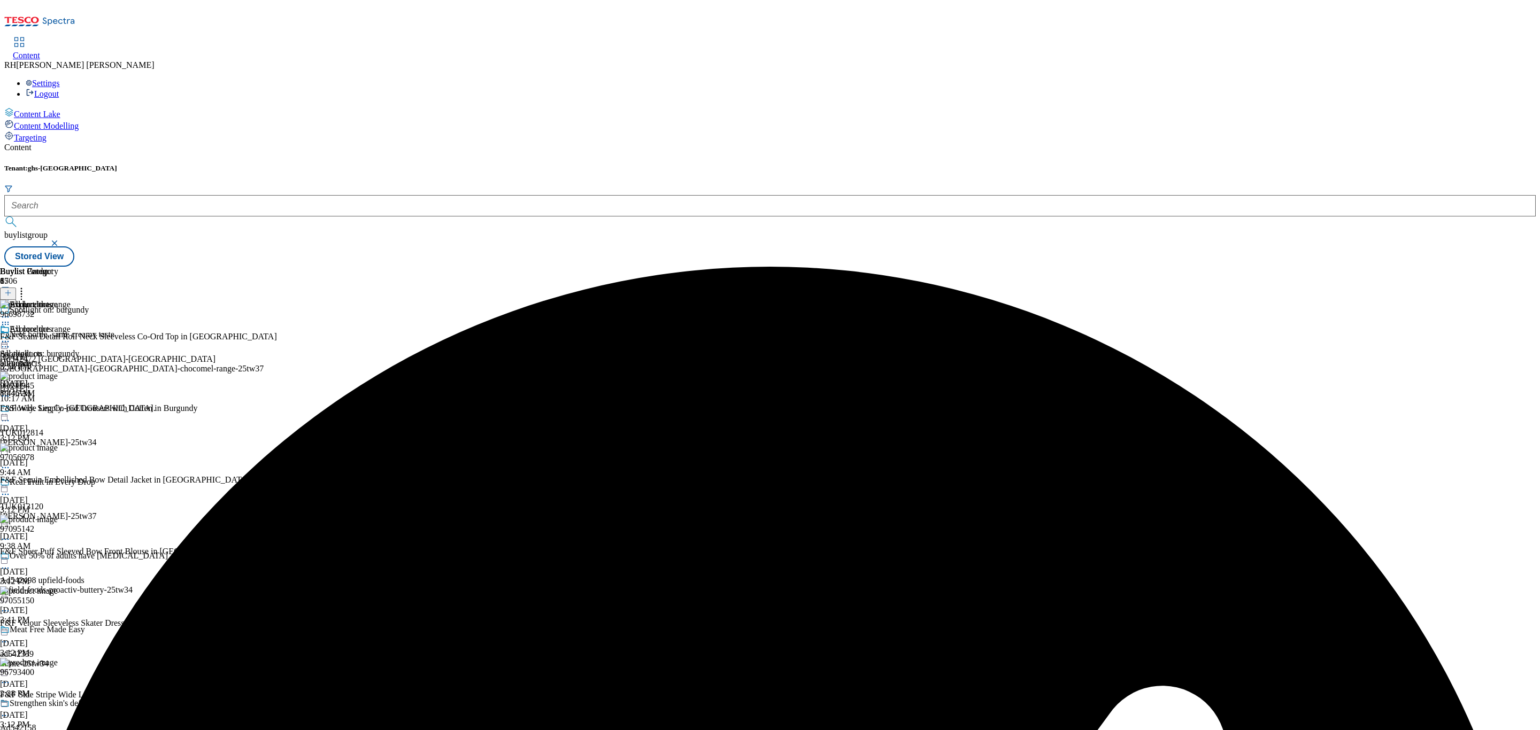
click at [11, 336] on icon at bounding box center [5, 341] width 11 height 11
click at [58, 410] on span "Preview" at bounding box center [45, 414] width 25 height 8
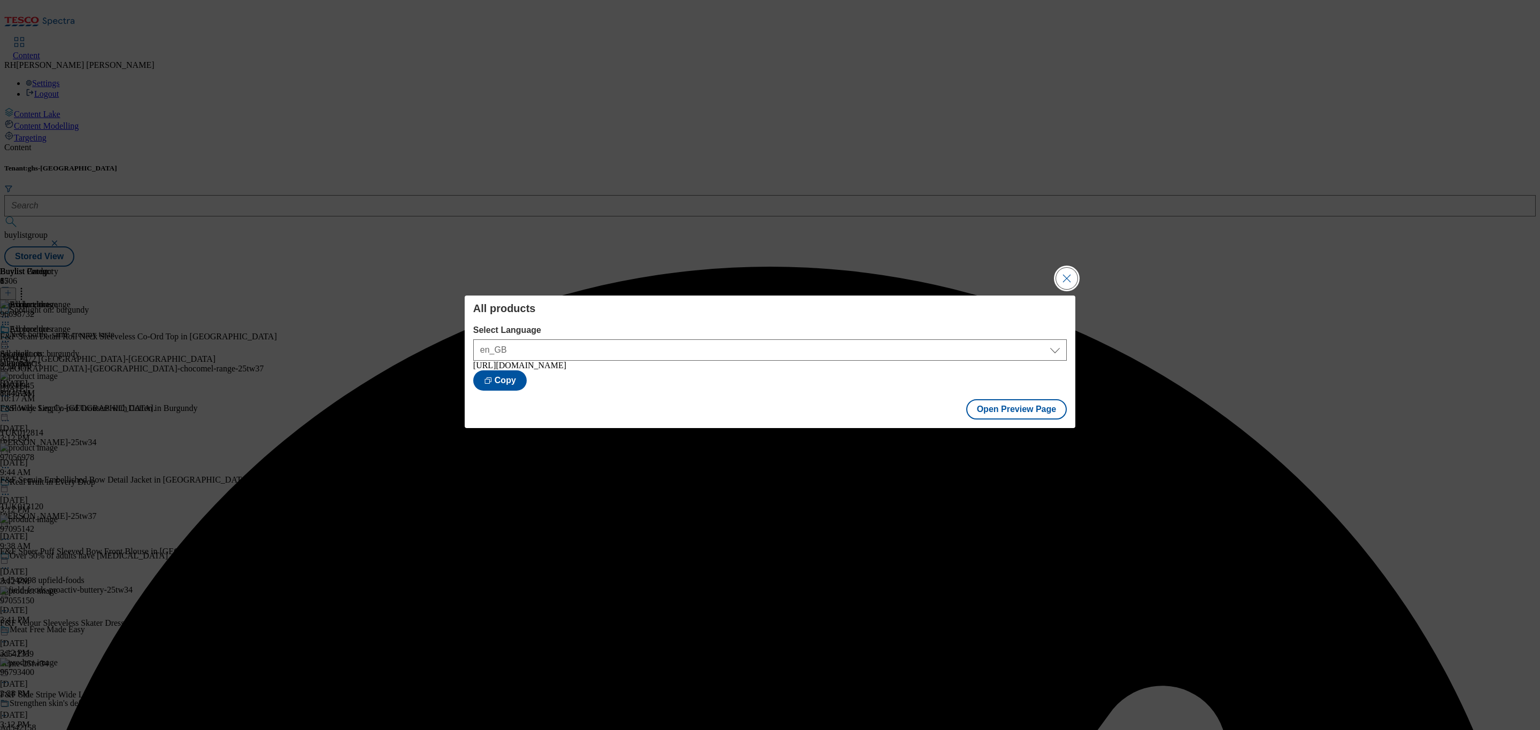
click at [1069, 268] on button "Close Modal" at bounding box center [1066, 278] width 21 height 21
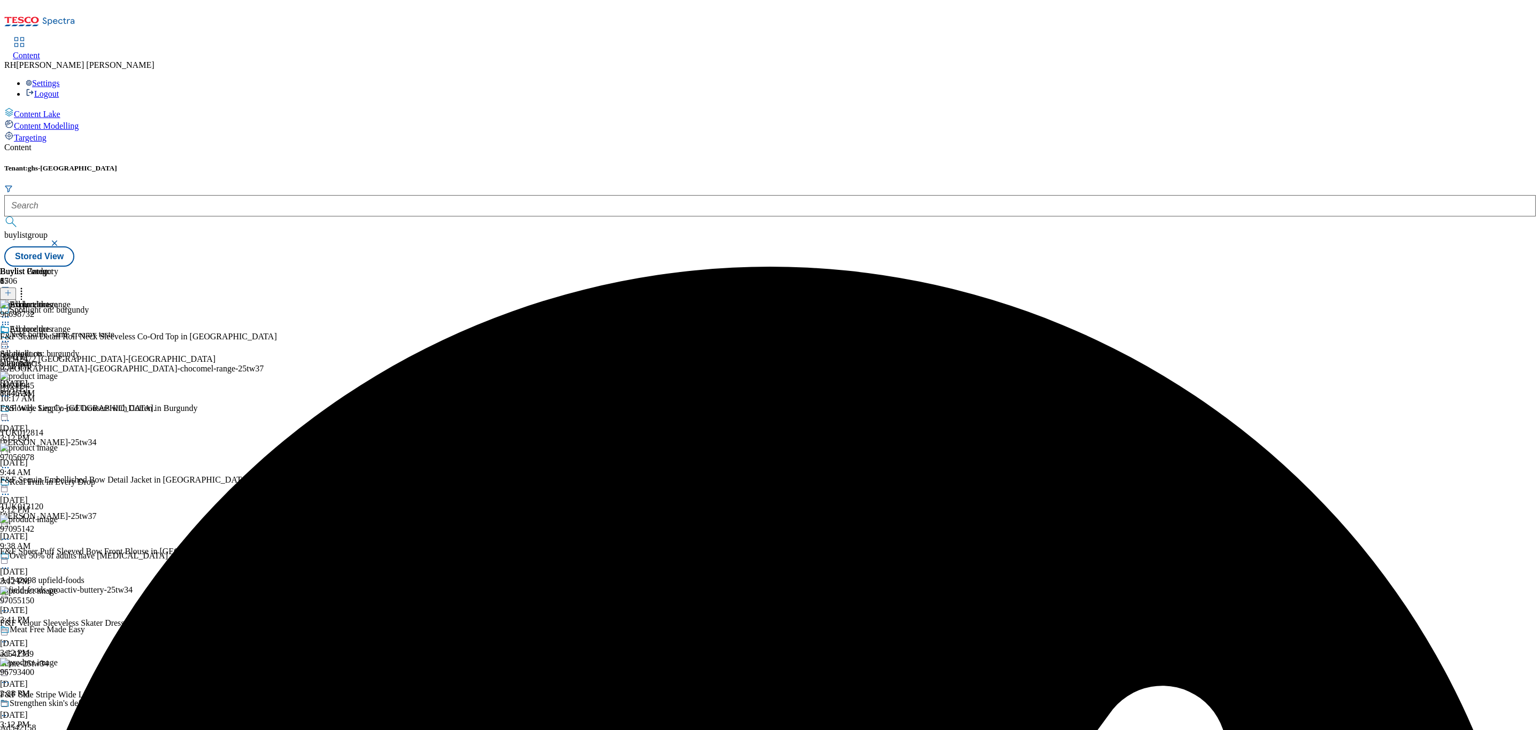
click at [11, 336] on icon at bounding box center [5, 341] width 11 height 11
click at [57, 446] on span "Publish" at bounding box center [45, 450] width 24 height 8
